Goal: Information Seeking & Learning: Learn about a topic

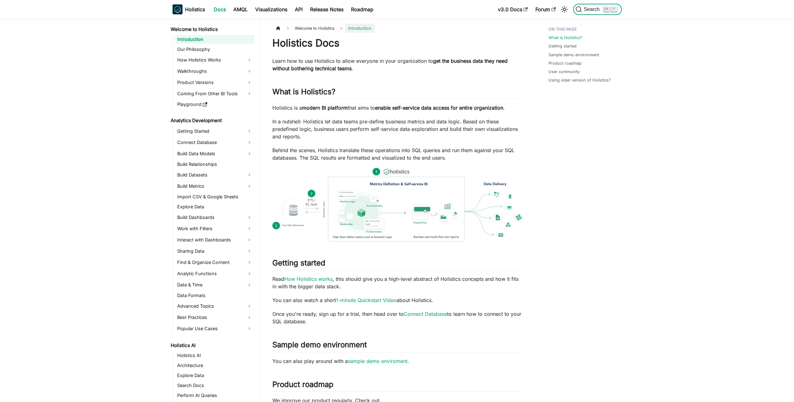
click at [611, 11] on span "K" at bounding box center [611, 10] width 16 height 6
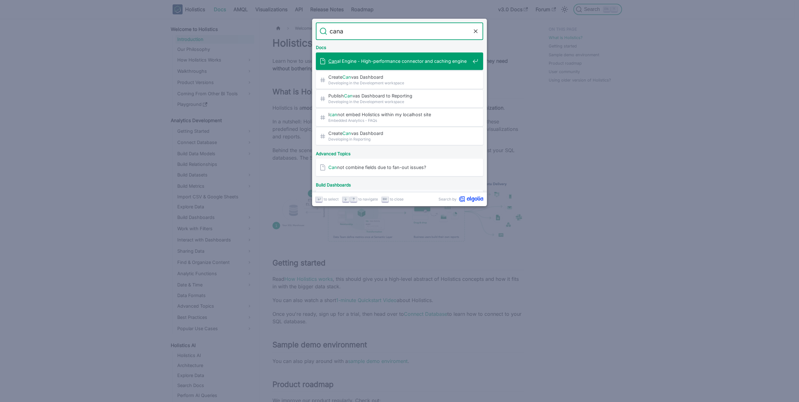
type input "canal"
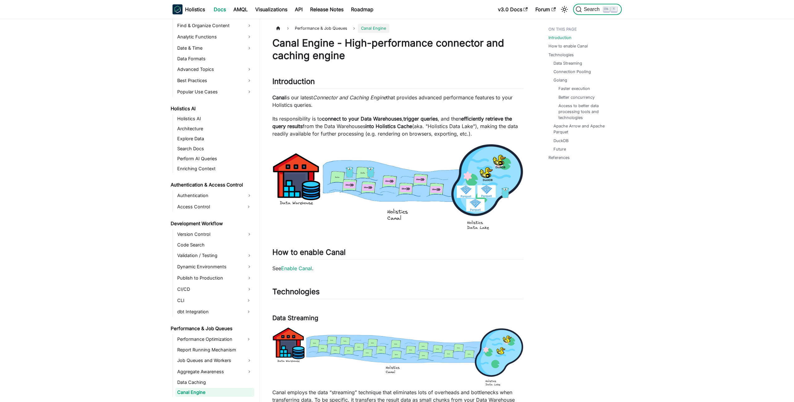
scroll to position [308, 0]
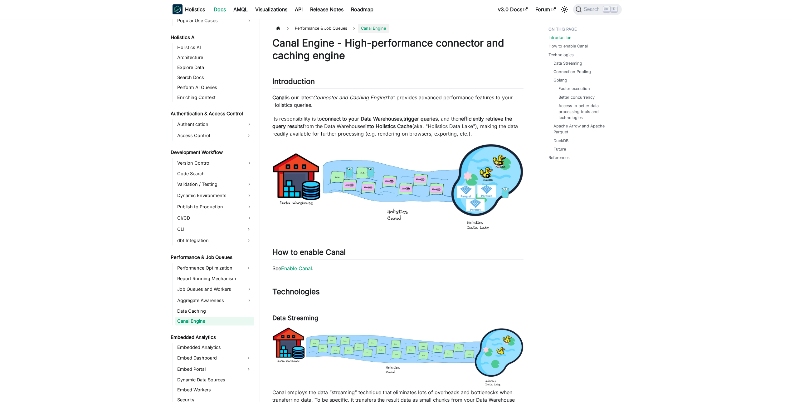
click at [581, 42] on ul "Introduction How to enable Canal Technologies Data Streaming Connection Pooling…" at bounding box center [581, 95] width 77 height 142
click at [581, 44] on link "How to enable Canal" at bounding box center [569, 46] width 39 height 6
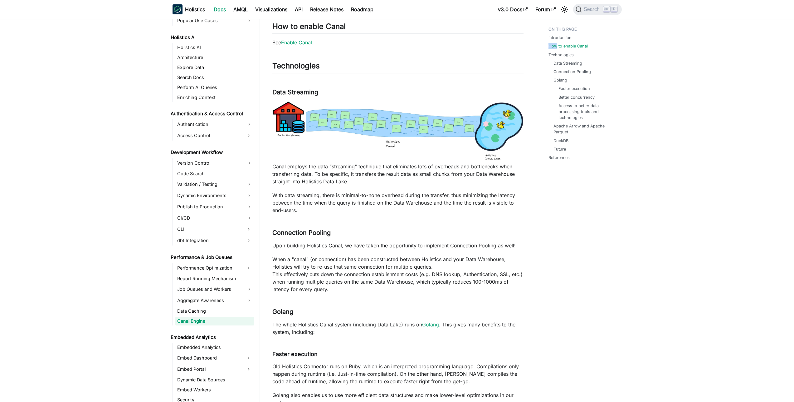
click at [306, 43] on link "Enable Canal" at bounding box center [296, 42] width 31 height 6
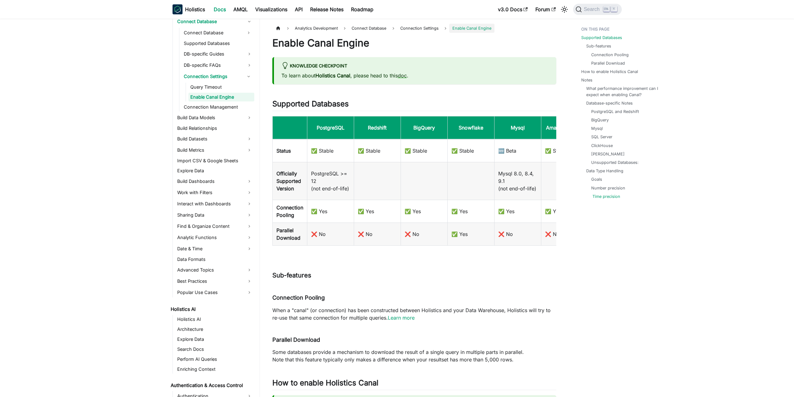
scroll to position [119, 0]
click at [612, 90] on link "What performance improvement can I expect when enabling Canal?" at bounding box center [623, 91] width 73 height 12
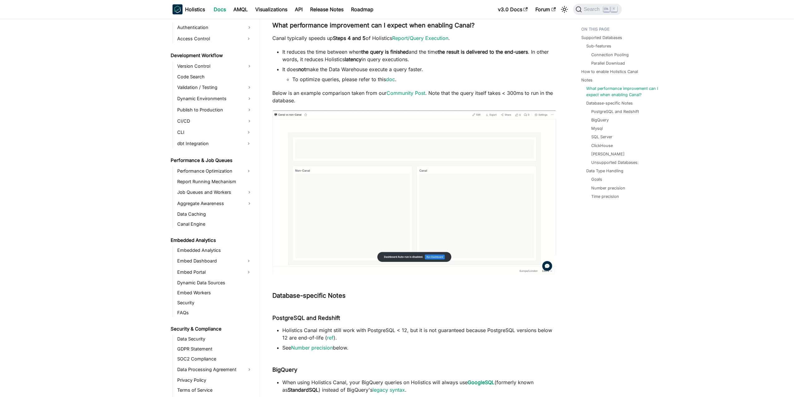
scroll to position [443, 0]
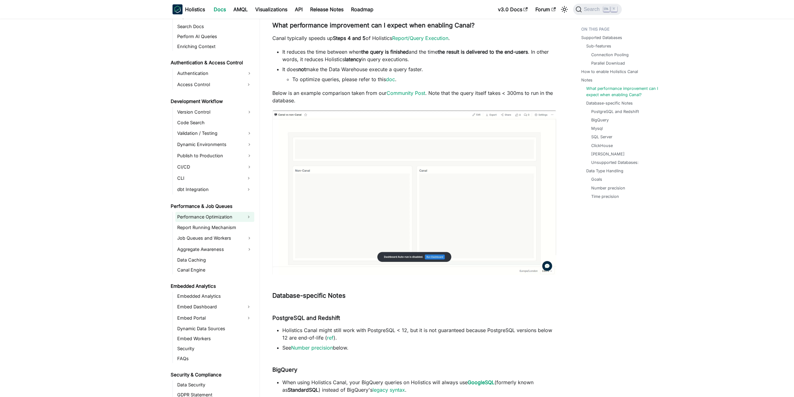
click at [218, 219] on link "Performance Optimization" at bounding box center [209, 217] width 68 height 10
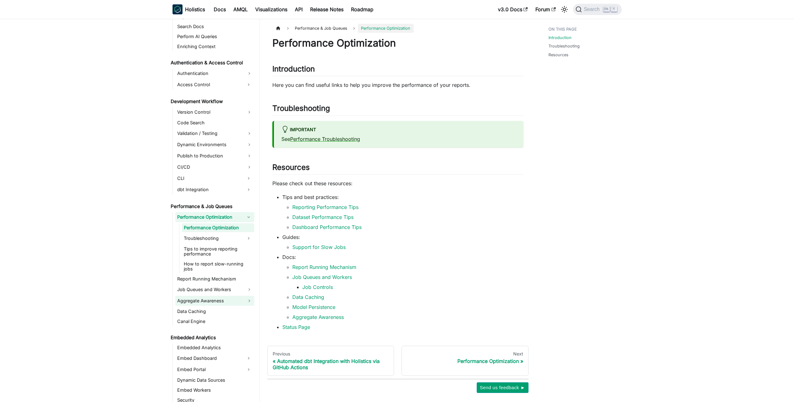
click at [211, 295] on link "Aggregate Awareness" at bounding box center [214, 300] width 79 height 10
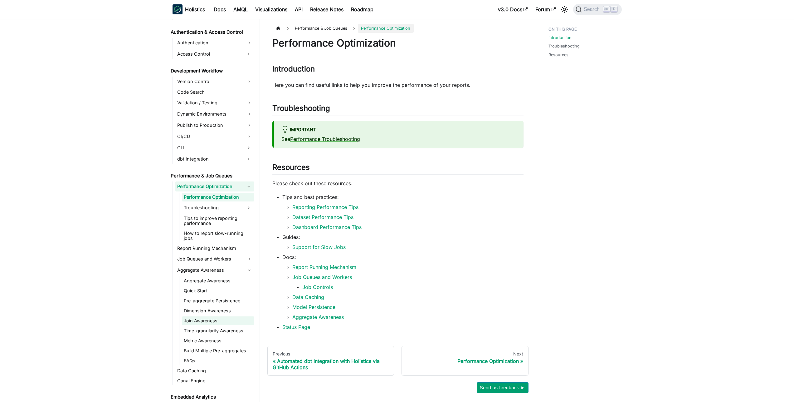
scroll to position [481, 0]
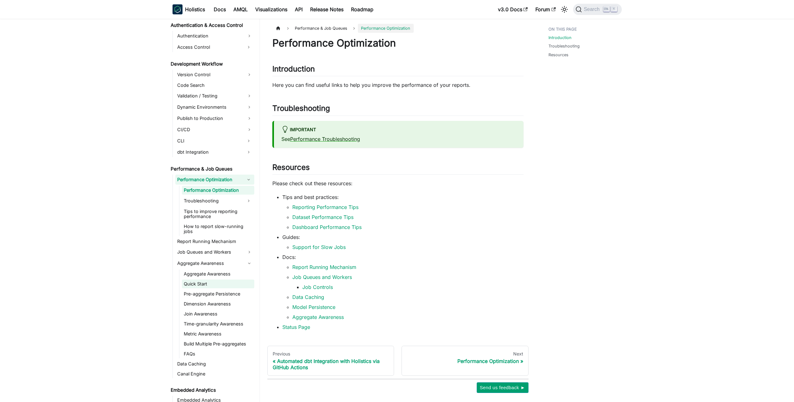
click at [218, 280] on link "Quick Start" at bounding box center [218, 283] width 72 height 9
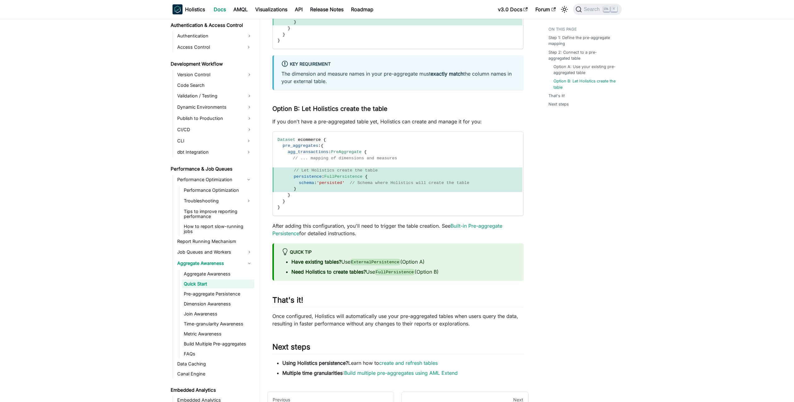
scroll to position [521, 0]
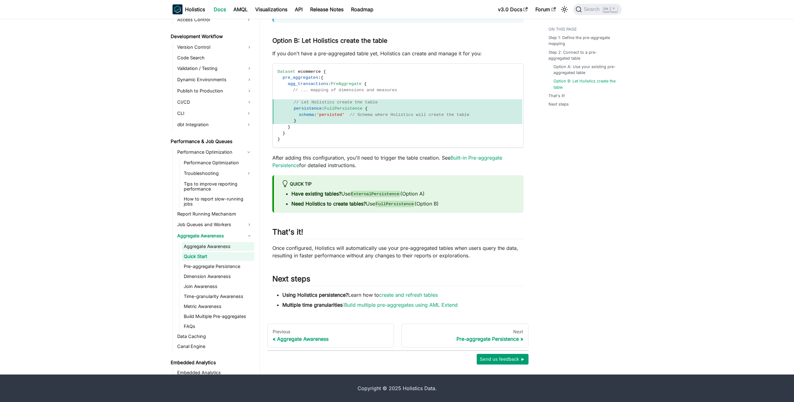
click at [213, 242] on link "Aggregate Awareness" at bounding box center [218, 246] width 72 height 9
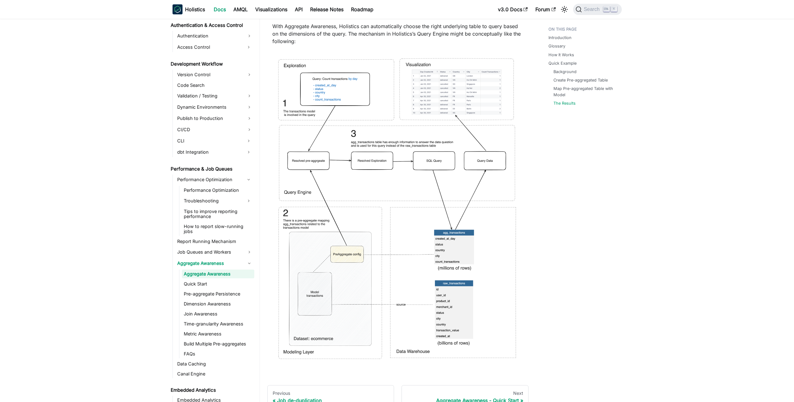
scroll to position [2854, 0]
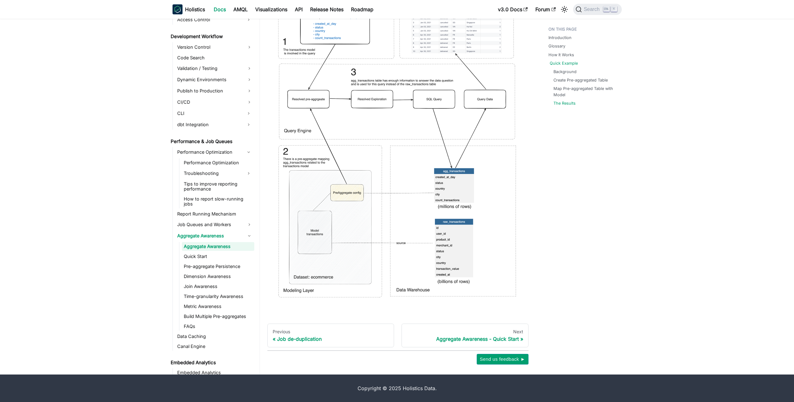
click at [570, 60] on link "Quick Example" at bounding box center [564, 63] width 28 height 6
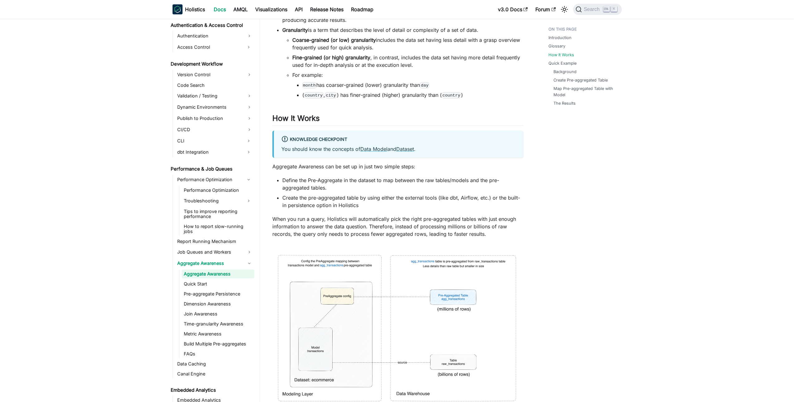
scroll to position [731, 0]
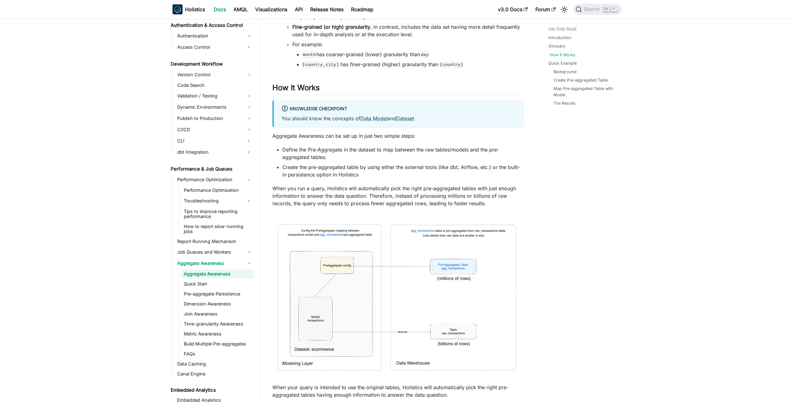
click at [566, 56] on link "How It Works" at bounding box center [563, 55] width 26 height 6
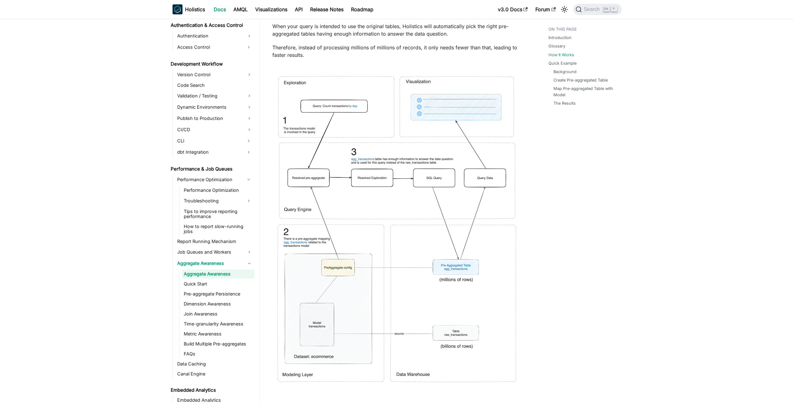
scroll to position [1119, 0]
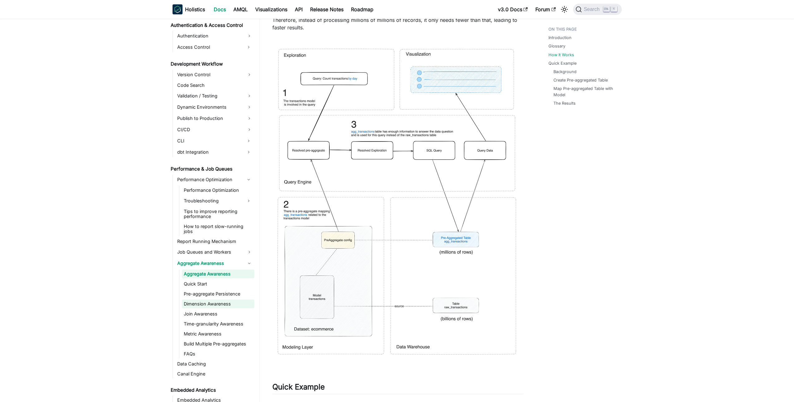
click at [217, 300] on link "Dimension Awareness" at bounding box center [218, 303] width 72 height 9
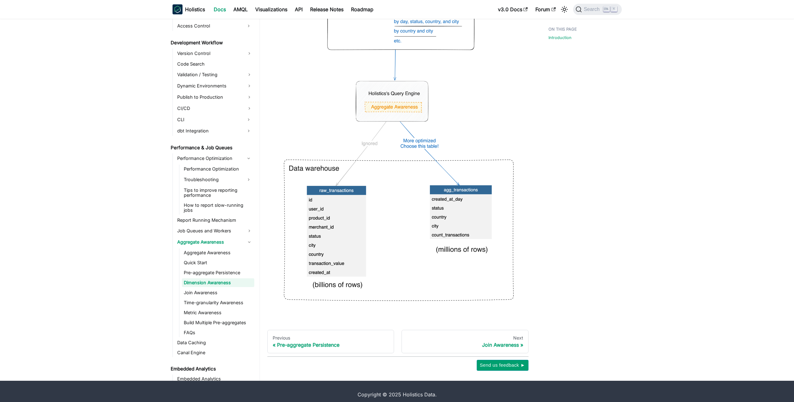
scroll to position [205, 0]
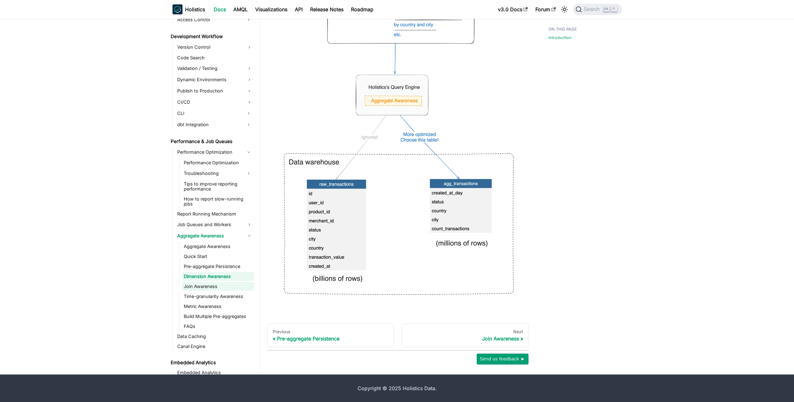
click at [230, 282] on link "Join Awareness" at bounding box center [218, 286] width 72 height 9
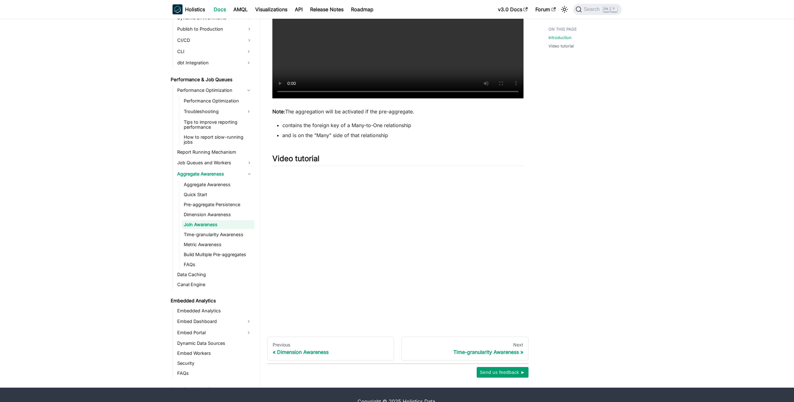
scroll to position [485, 0]
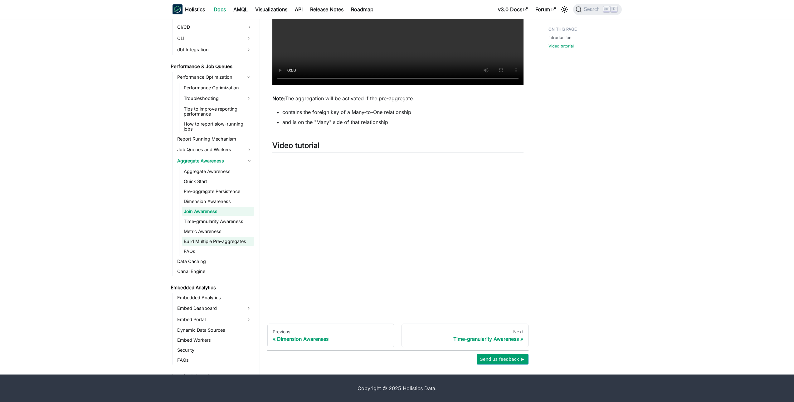
click at [208, 237] on link "Build Multiple Pre-aggregates" at bounding box center [218, 241] width 72 height 9
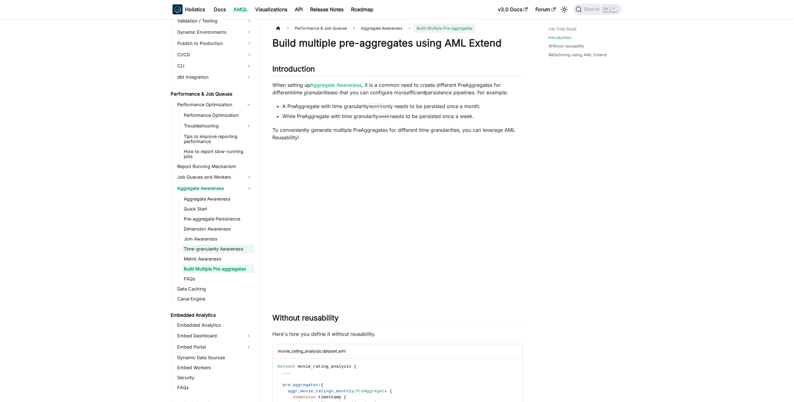
click at [221, 244] on link "Time-granularity Awareness" at bounding box center [218, 248] width 72 height 9
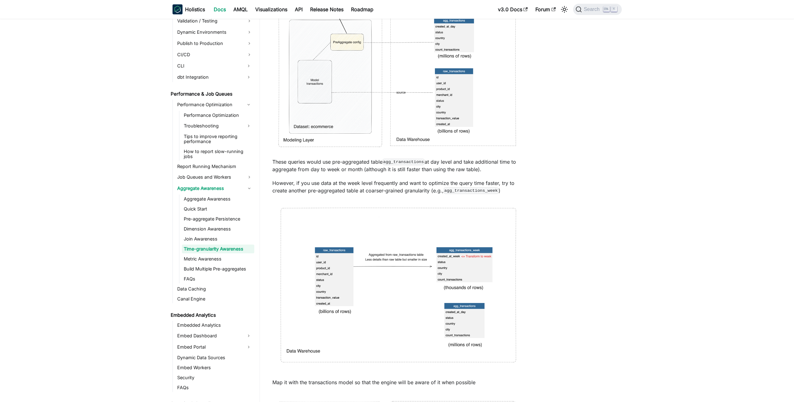
scroll to position [262, 0]
click at [194, 197] on link "Aggregate Awareness" at bounding box center [218, 198] width 72 height 9
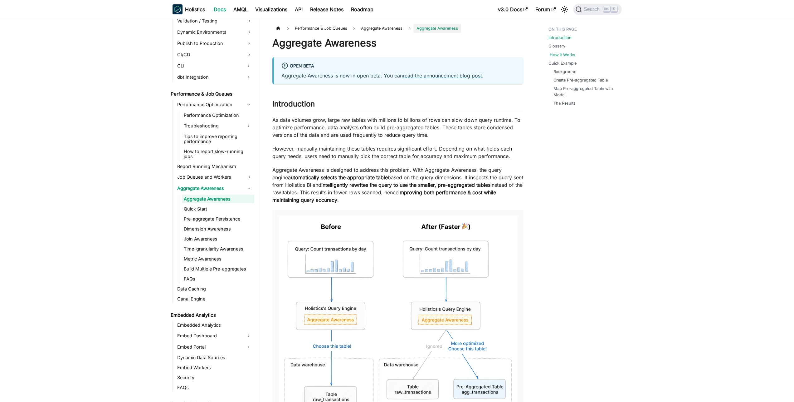
click at [568, 57] on link "How It Works" at bounding box center [563, 55] width 26 height 6
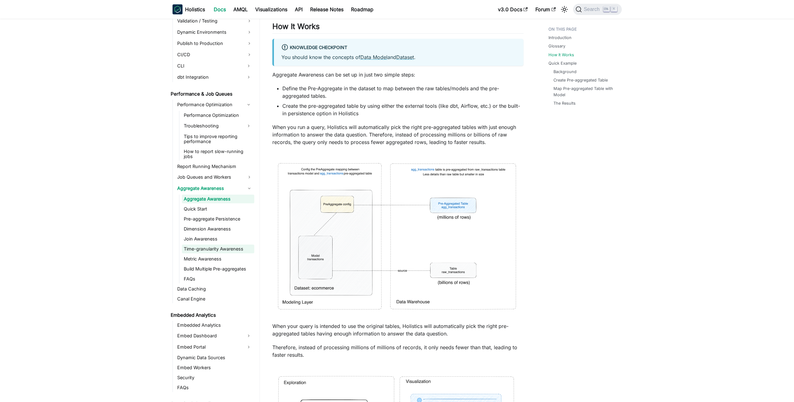
click at [221, 247] on link "Time-granularity Awareness" at bounding box center [218, 248] width 72 height 9
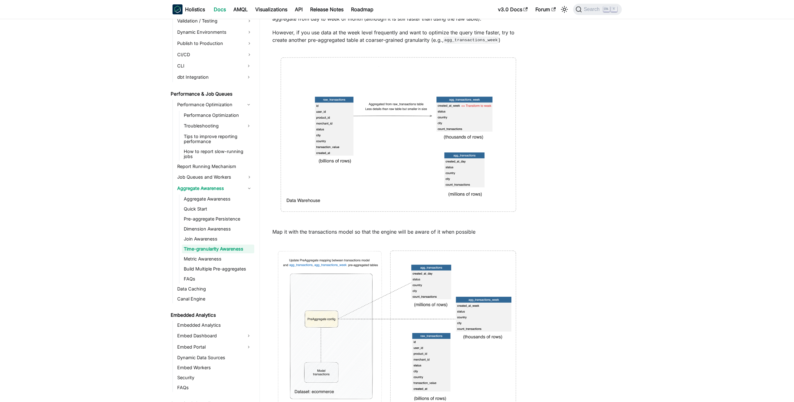
scroll to position [337, 0]
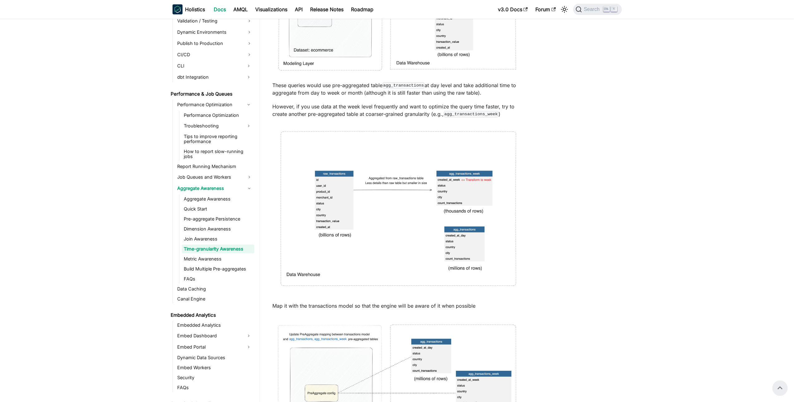
click at [406, 221] on img at bounding box center [397, 212] width 251 height 176
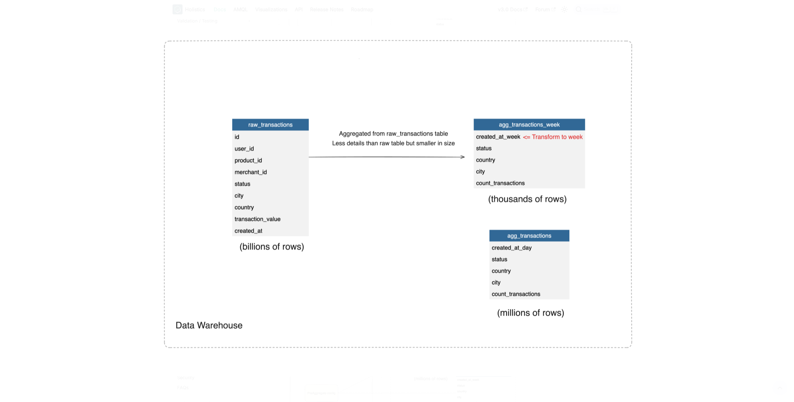
click at [222, 5] on div at bounding box center [397, 201] width 794 height 402
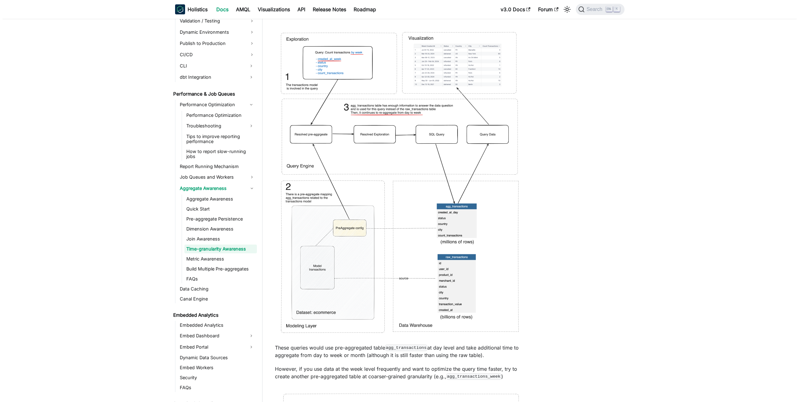
scroll to position [0, 0]
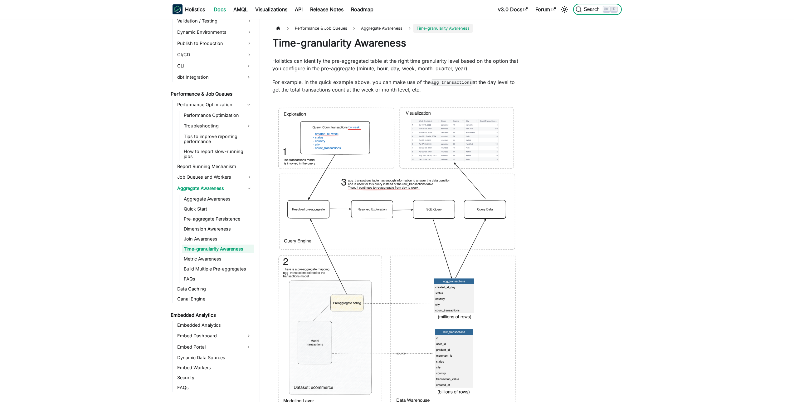
click at [592, 13] on button "Search K" at bounding box center [597, 9] width 48 height 11
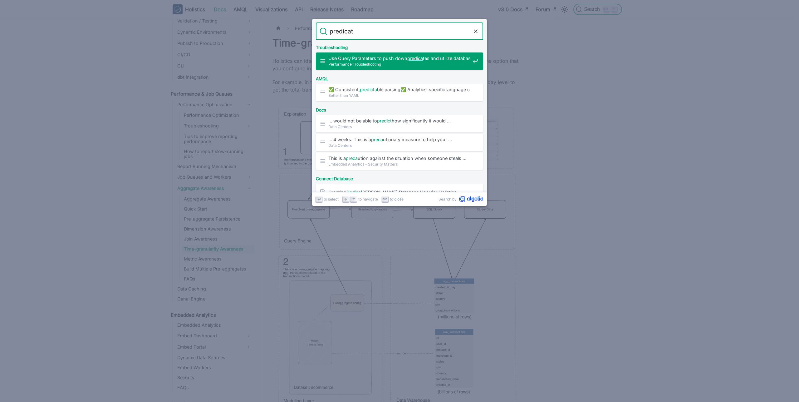
type input "predicate"
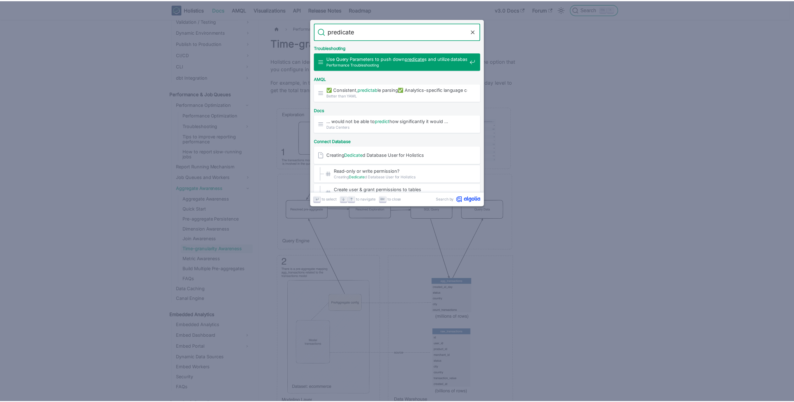
scroll to position [903, 0]
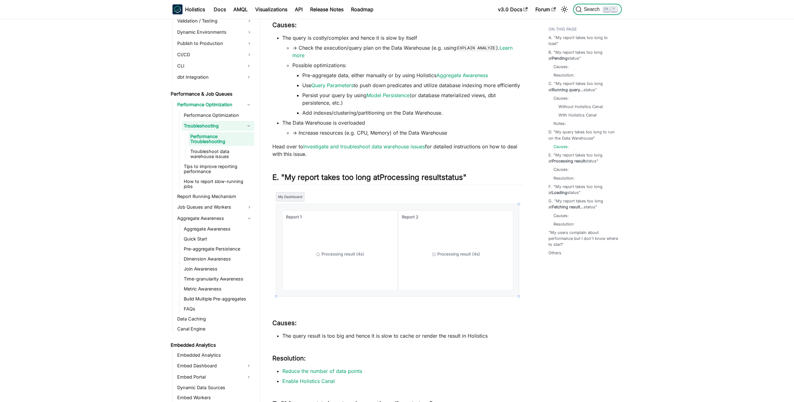
click at [586, 13] on button "Search K" at bounding box center [597, 9] width 48 height 11
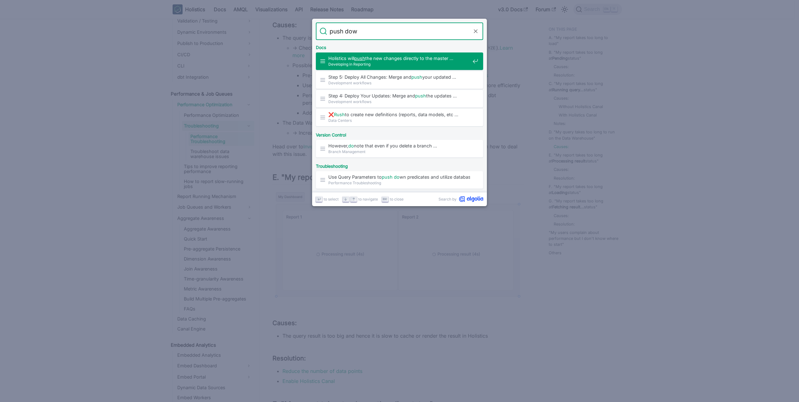
type input "push down"
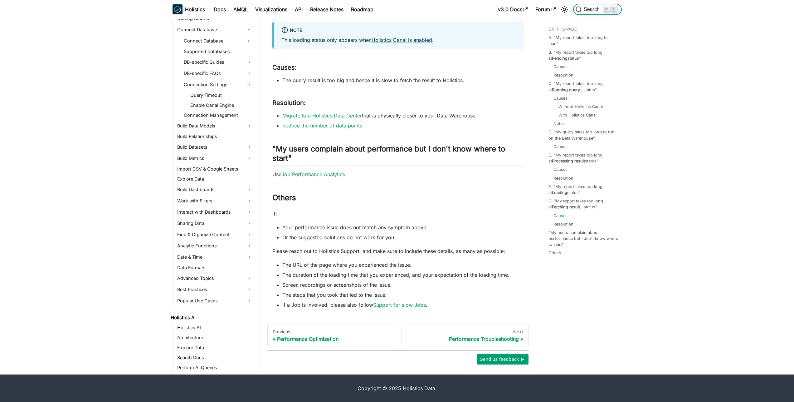
scroll to position [0, 0]
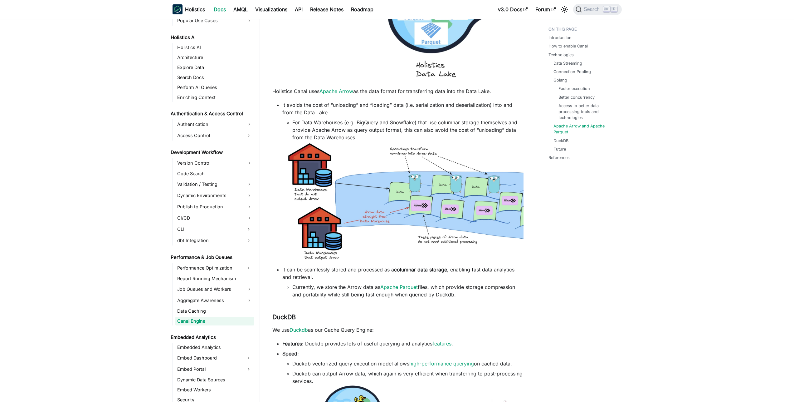
scroll to position [1093, 0]
